Goal: Navigation & Orientation: Find specific page/section

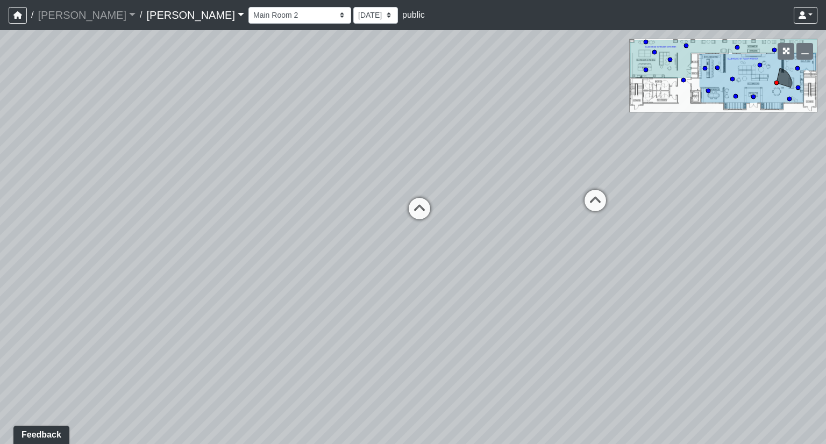
drag, startPoint x: 122, startPoint y: 114, endPoint x: 702, endPoint y: 91, distance: 580.9
click at [702, 91] on div "Loading... Coffee Bar Loading... Mailroom Entrance Loading... Front Desk Loadin…" at bounding box center [413, 237] width 826 height 414
drag, startPoint x: 297, startPoint y: 93, endPoint x: 710, endPoint y: 143, distance: 416.3
click at [710, 143] on div "Loading... Coffee Bar Loading... Mailroom Entrance Loading... Front Desk Loadin…" at bounding box center [413, 237] width 826 height 414
drag, startPoint x: 207, startPoint y: 145, endPoint x: 384, endPoint y: 160, distance: 177.4
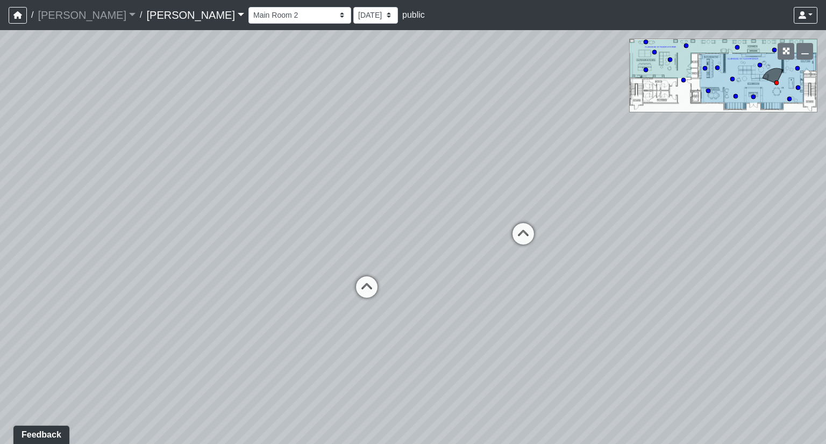
click at [384, 160] on div "Loading... Coffee Bar Loading... Mailroom Entrance Loading... Front Desk Loadin…" at bounding box center [413, 237] width 826 height 414
click at [364, 285] on icon at bounding box center [366, 292] width 32 height 32
drag, startPoint x: 200, startPoint y: 261, endPoint x: 820, endPoint y: 282, distance: 620.6
click at [820, 282] on div "Loading... Coffee Bar Loading... Mailroom Entrance Loading... Front Desk Loadin…" at bounding box center [413, 237] width 826 height 414
click at [363, 280] on icon at bounding box center [364, 291] width 32 height 32
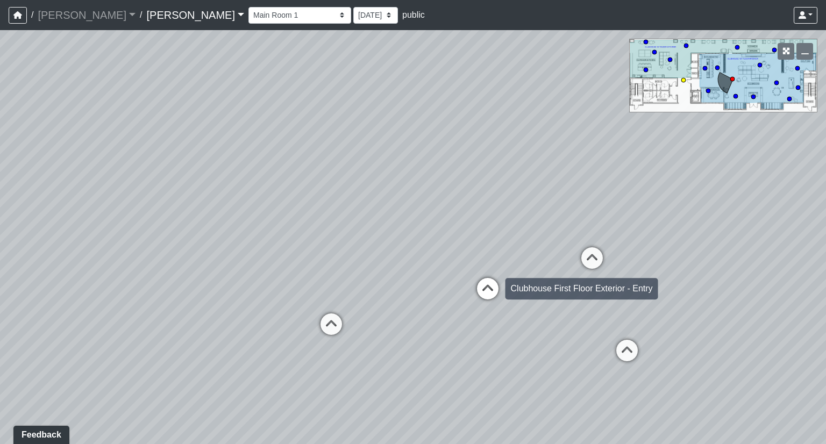
click at [479, 284] on icon at bounding box center [487, 294] width 32 height 32
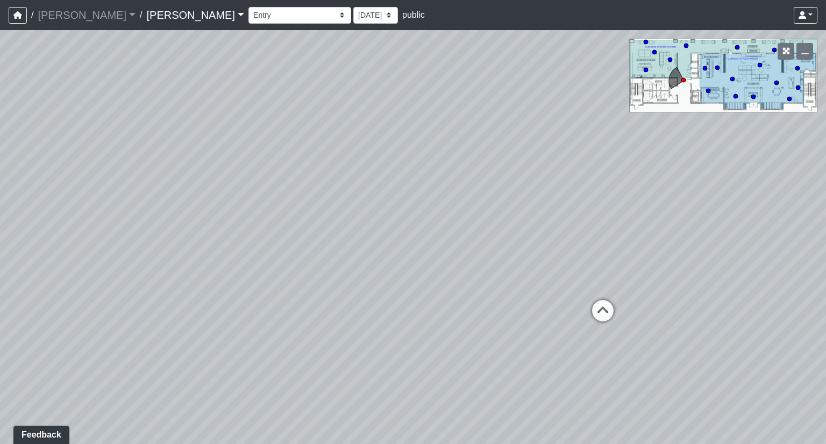
drag, startPoint x: 578, startPoint y: 280, endPoint x: 0, endPoint y: 236, distance: 580.0
click at [0, 236] on div "Loading... Coffee Bar Loading... Mailroom Entrance Loading... Front Desk Loadin…" at bounding box center [413, 237] width 826 height 414
drag, startPoint x: 595, startPoint y: 269, endPoint x: 0, endPoint y: 232, distance: 596.1
click at [0, 232] on div "Loading... Coffee Bar Loading... Mailroom Entrance Loading... Front Desk Loadin…" at bounding box center [413, 237] width 826 height 414
drag, startPoint x: 300, startPoint y: 220, endPoint x: 98, endPoint y: 217, distance: 201.6
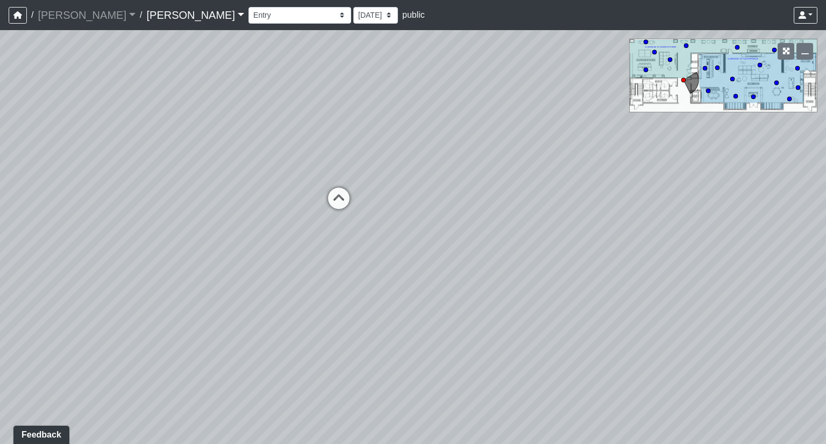
click at [98, 217] on div "Loading... Coffee Bar Loading... Mailroom Entrance Loading... Front Desk Loadin…" at bounding box center [413, 237] width 826 height 414
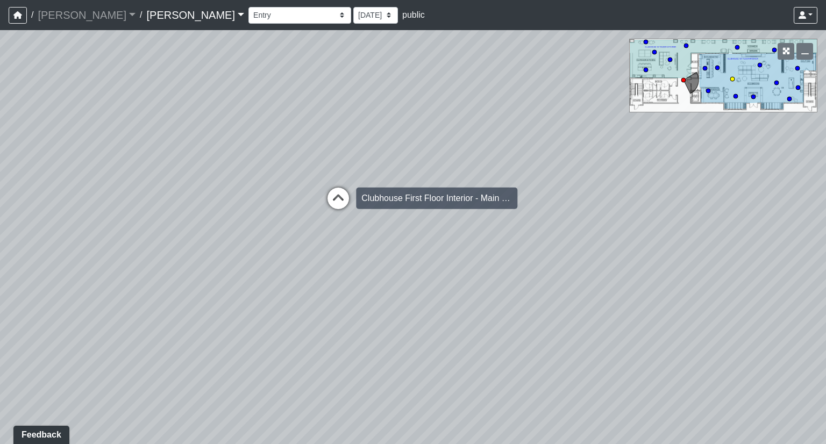
click at [333, 197] on icon at bounding box center [338, 204] width 32 height 32
select select "cJeHzty8wdSTwgF4HbTECh"
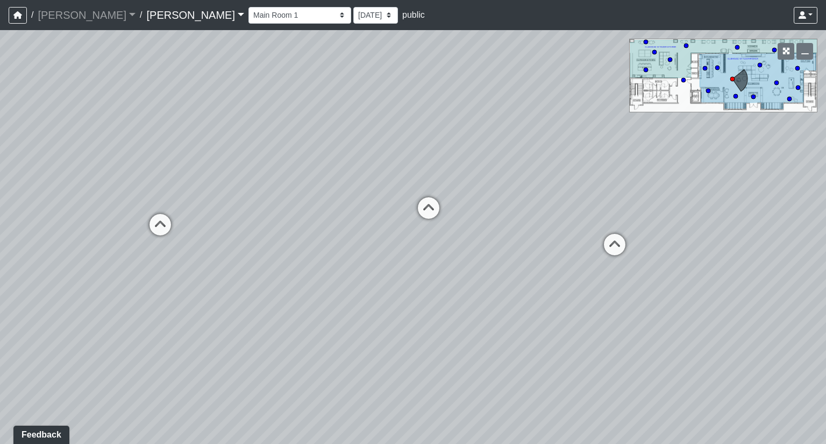
drag, startPoint x: 480, startPoint y: 177, endPoint x: 538, endPoint y: 188, distance: 58.5
click at [538, 188] on div "Loading... Coffee Bar Loading... Mailroom Entrance Loading... Front Desk Loadin…" at bounding box center [413, 237] width 826 height 414
